Goal: Task Accomplishment & Management: Complete application form

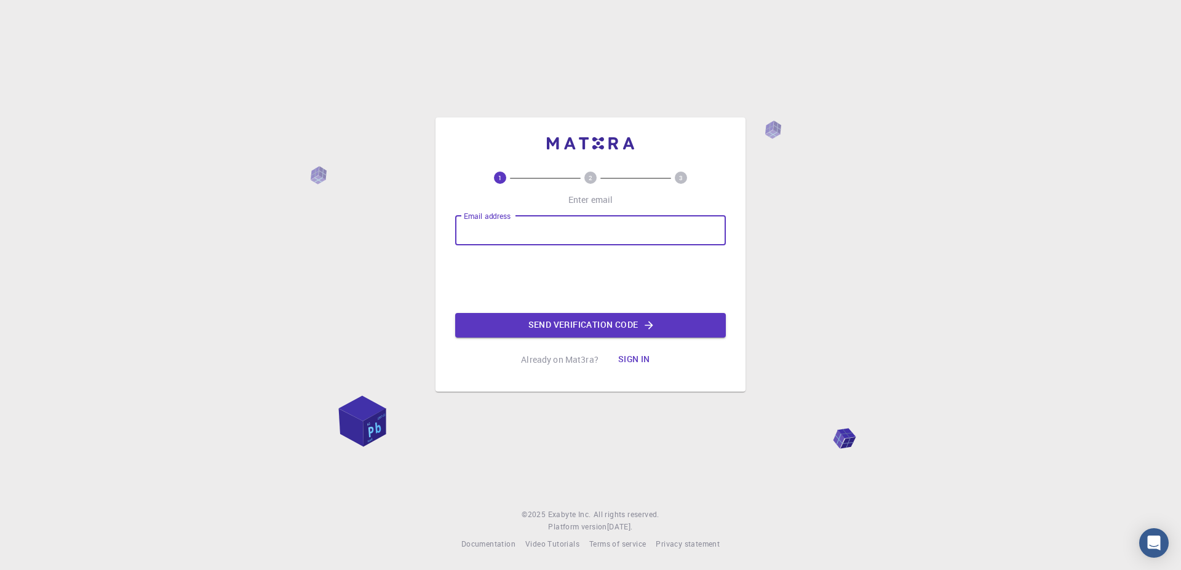
click at [506, 221] on div "Email address Email address" at bounding box center [590, 231] width 271 height 30
type input "[PERSON_NAME][EMAIL_ADDRESS][DOMAIN_NAME]"
click at [616, 319] on button "Send verification code" at bounding box center [590, 325] width 271 height 25
